Goal: Information Seeking & Learning: Learn about a topic

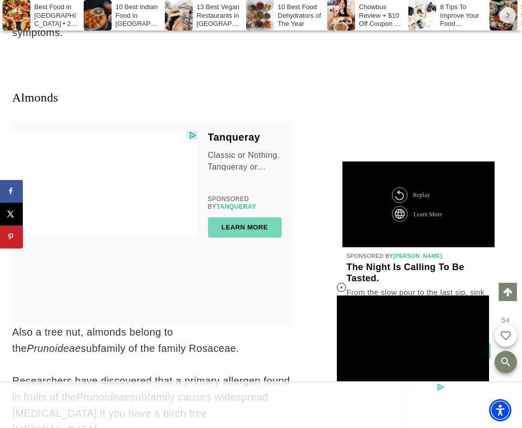
drag, startPoint x: 520, startPoint y: 342, endPoint x: 515, endPoint y: 318, distance: 24.9
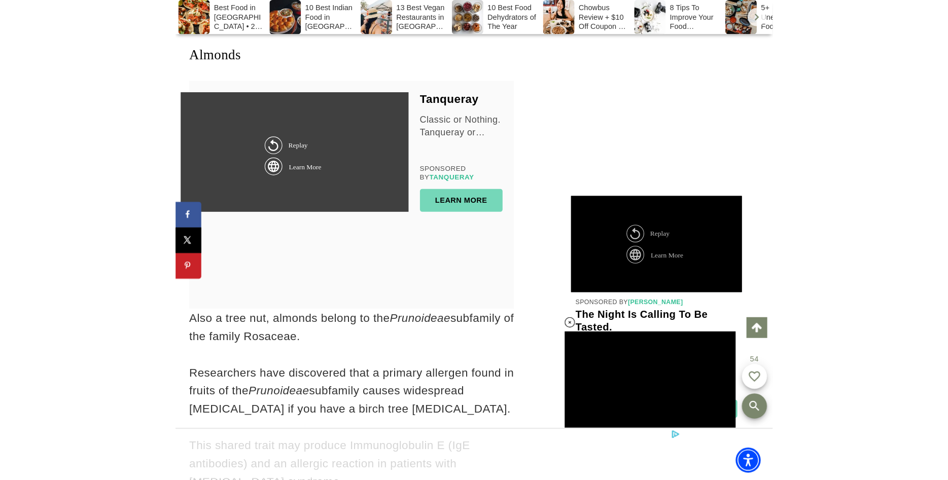
scroll to position [5926, 0]
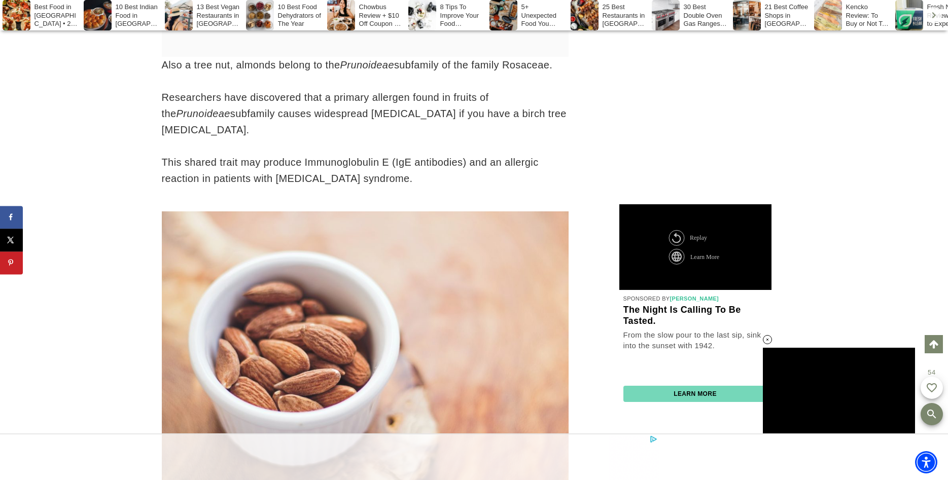
drag, startPoint x: 947, startPoint y: 203, endPoint x: 943, endPoint y: 229, distance: 26.3
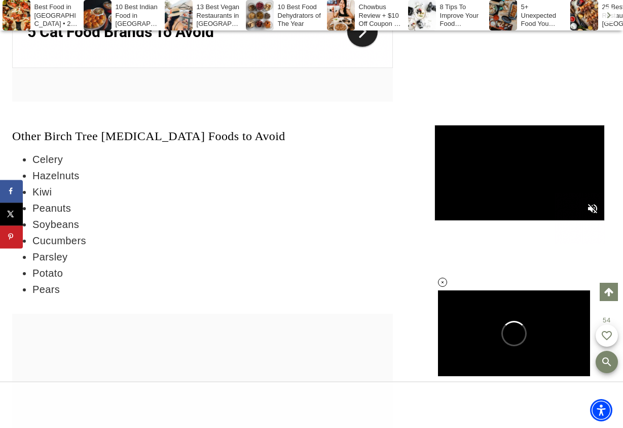
click at [283, 248] on li "Parsley" at bounding box center [212, 256] width 361 height 16
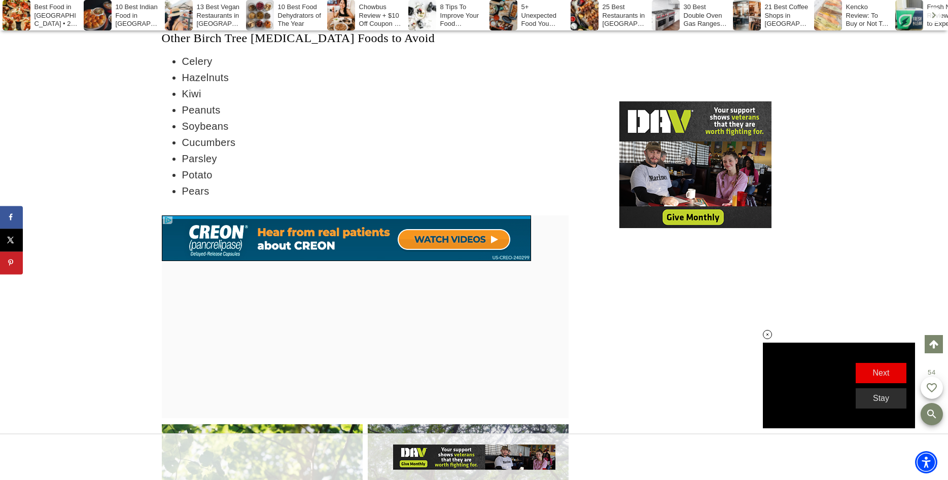
drag, startPoint x: 946, startPoint y: 431, endPoint x: 944, endPoint y: 401, distance: 29.5
click at [929, 341] on link "Scroll to top" at bounding box center [933, 344] width 18 height 18
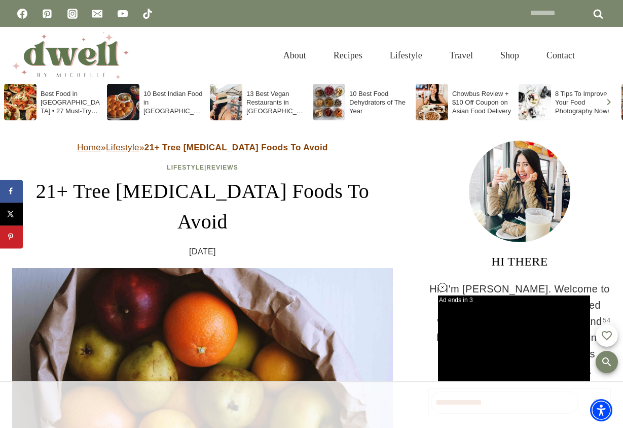
drag, startPoint x: 621, startPoint y: 112, endPoint x: 615, endPoint y: 128, distance: 17.5
click at [432, 174] on div at bounding box center [520, 190] width 183 height 101
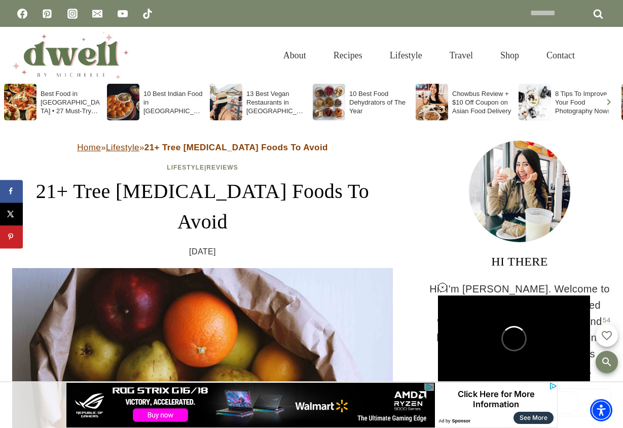
click at [591, 238] on div at bounding box center [520, 190] width 183 height 101
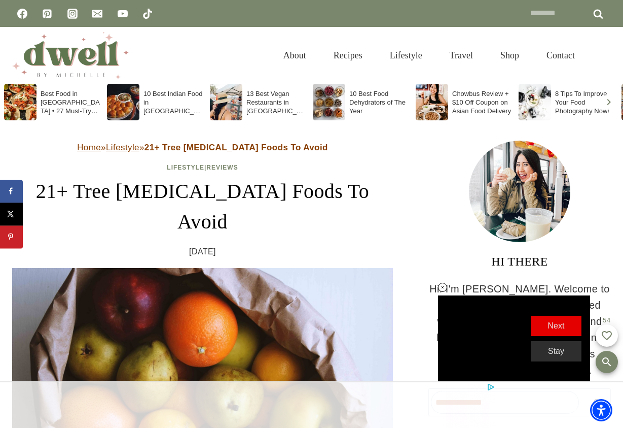
drag, startPoint x: 623, startPoint y: 335, endPoint x: 619, endPoint y: 352, distance: 18.2
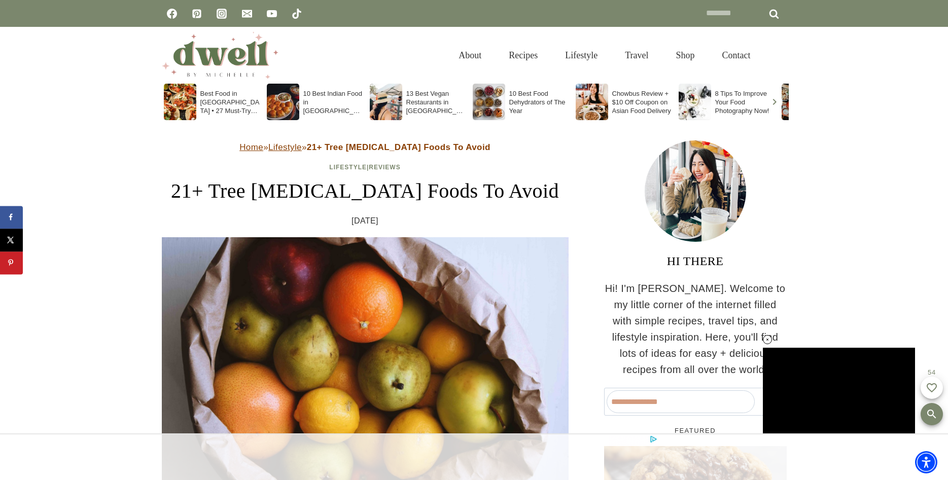
drag, startPoint x: 944, startPoint y: 284, endPoint x: 945, endPoint y: 269, distance: 15.7
